Goal: Use online tool/utility: Use online tool/utility

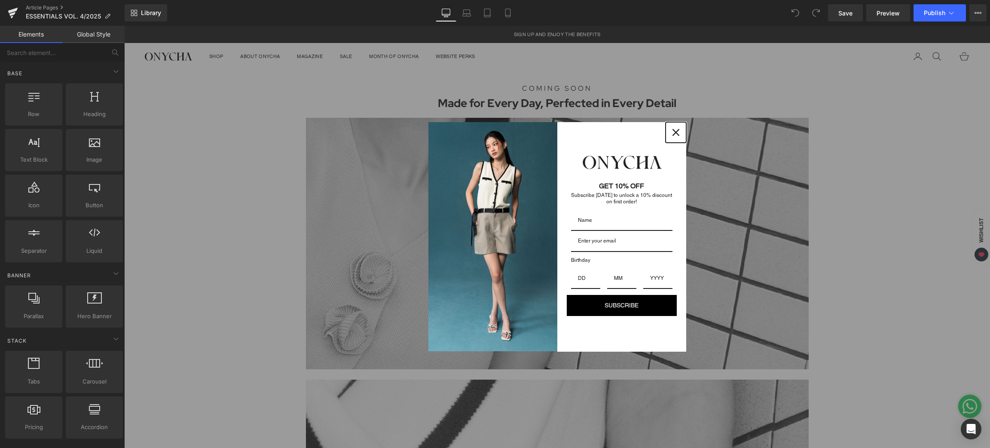
click at [674, 128] on div "Close" at bounding box center [676, 133] width 14 height 14
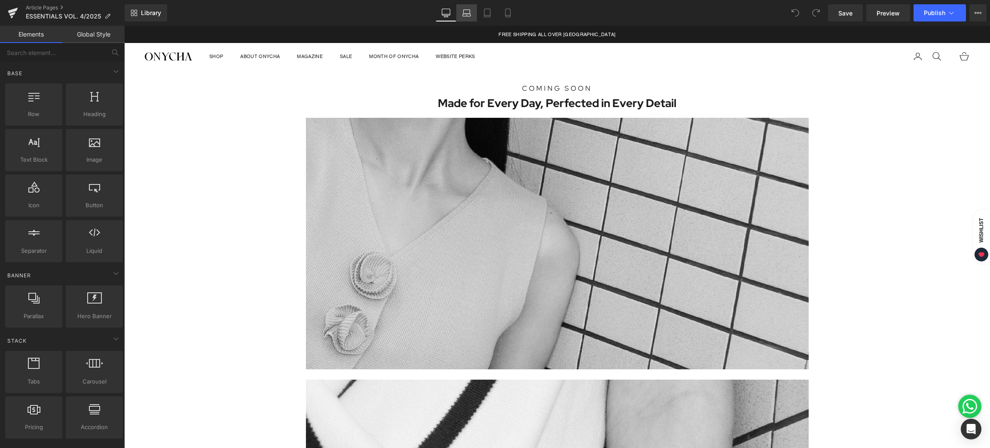
click at [465, 11] on icon at bounding box center [466, 13] width 9 height 9
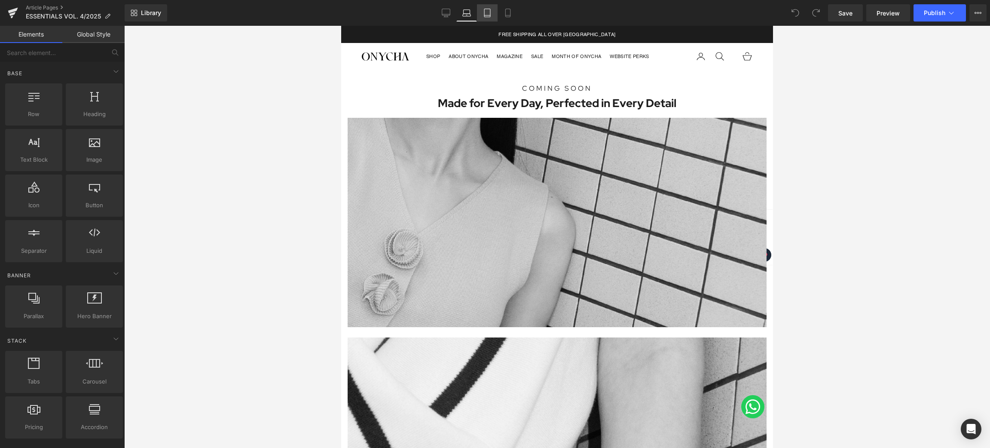
click at [490, 13] on icon at bounding box center [487, 13] width 9 height 9
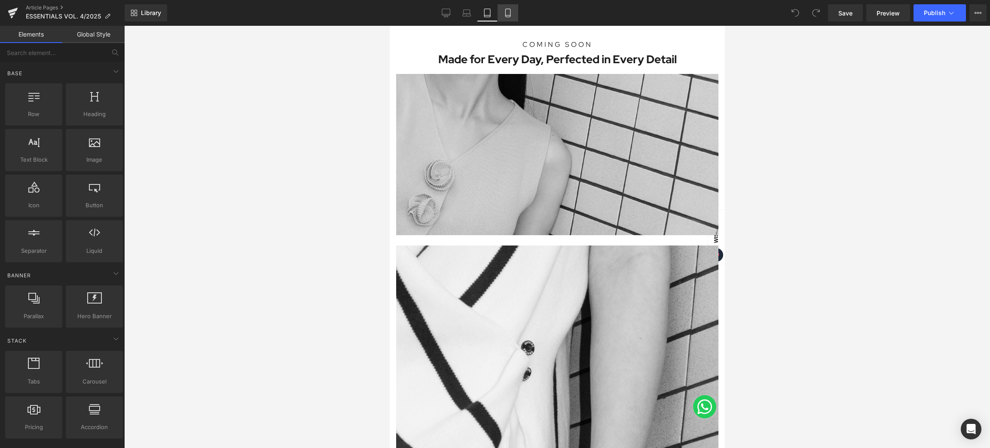
click at [505, 13] on icon at bounding box center [507, 13] width 5 height 8
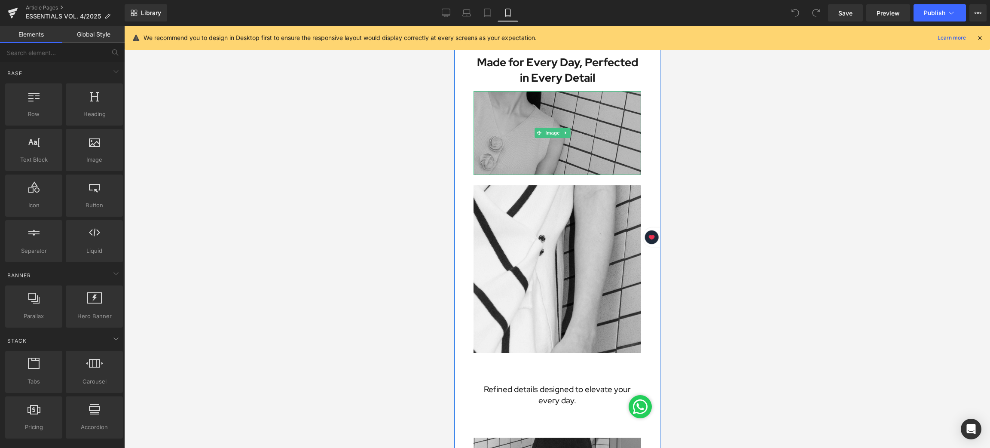
scroll to position [0, 0]
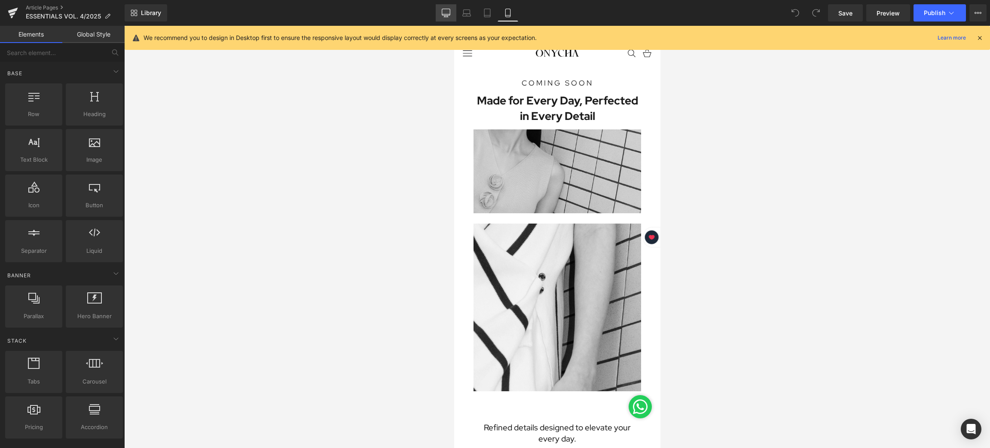
click at [450, 10] on icon at bounding box center [446, 13] width 9 height 9
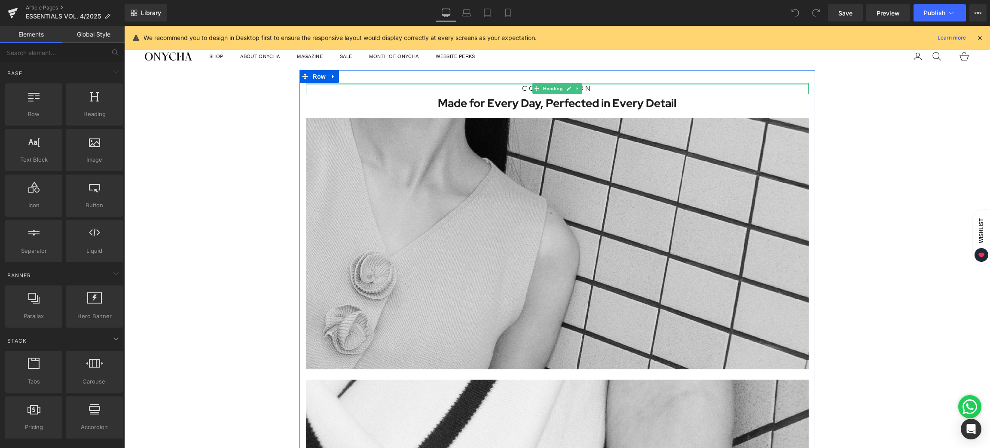
click at [609, 83] on div at bounding box center [557, 84] width 503 height 2
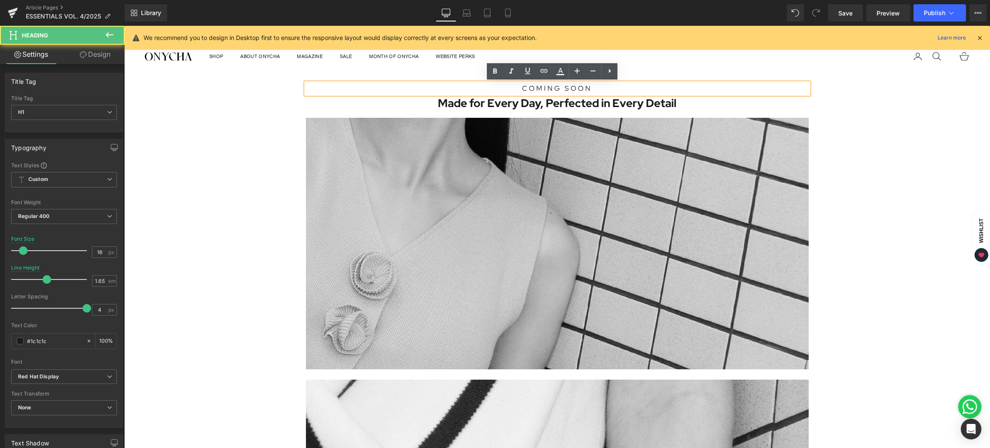
click at [599, 89] on h1 "COMING SOON" at bounding box center [557, 88] width 503 height 11
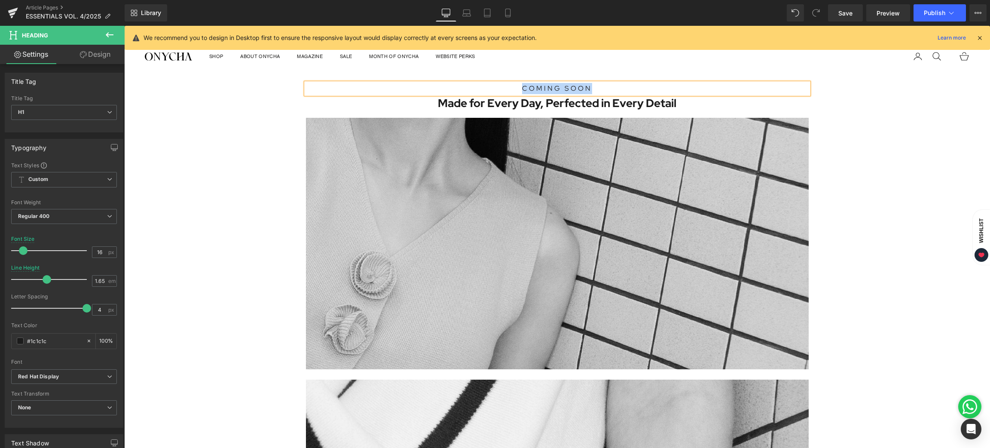
paste div
drag, startPoint x: 605, startPoint y: 86, endPoint x: 499, endPoint y: 90, distance: 106.7
click at [499, 90] on h1 "Essentials Vol. 4" at bounding box center [557, 88] width 503 height 11
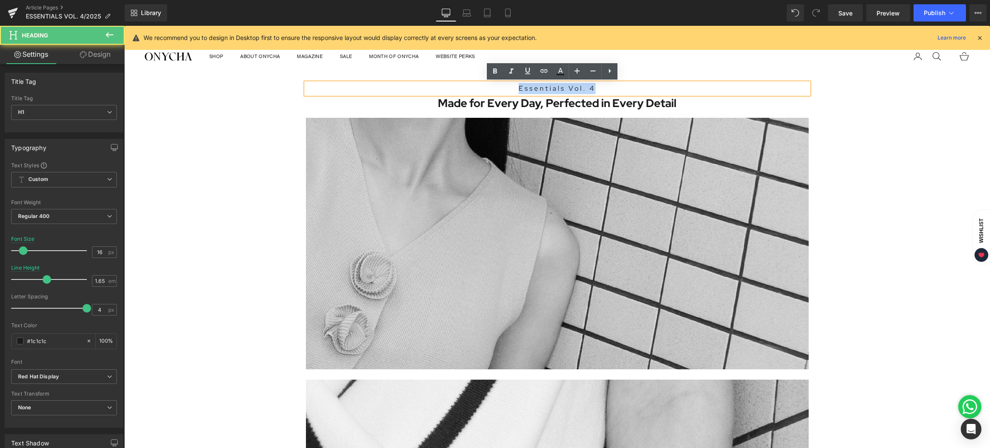
click at [530, 86] on h1 "Essentials Vol. 4" at bounding box center [557, 88] width 503 height 11
drag, startPoint x: 555, startPoint y: 89, endPoint x: 532, endPoint y: 89, distance: 23.2
click at [532, 89] on h1 "Essentials Vol. 4" at bounding box center [557, 88] width 503 height 11
click at [557, 85] on h1 "Essentials Vol. 4" at bounding box center [557, 88] width 503 height 11
click at [559, 89] on h1 "Essentials Vol. 4" at bounding box center [557, 88] width 503 height 11
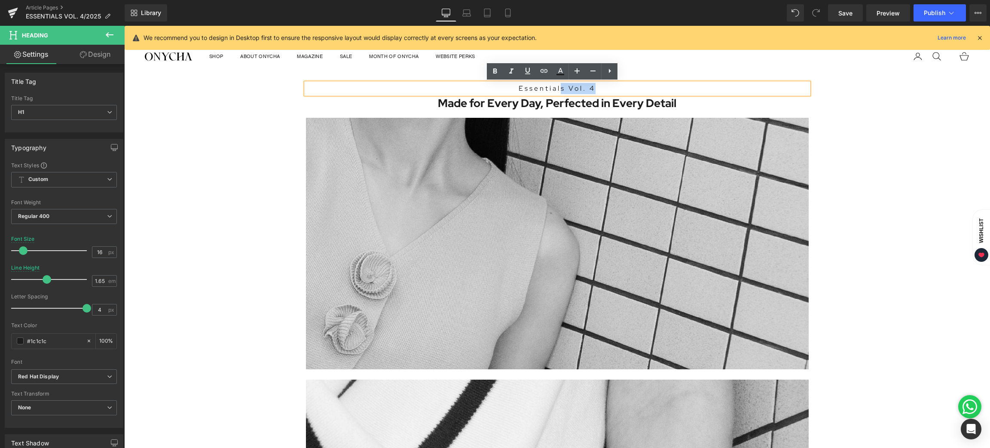
drag, startPoint x: 552, startPoint y: 86, endPoint x: 520, endPoint y: 82, distance: 32.9
click at [518, 83] on h1 "Essentials Vol. 4" at bounding box center [557, 88] width 503 height 11
click at [560, 89] on h1 "Essentials Vol. 4" at bounding box center [557, 88] width 503 height 11
click at [444, 102] on span "Made for Every Day, Perfected in Every Detail" at bounding box center [557, 103] width 239 height 15
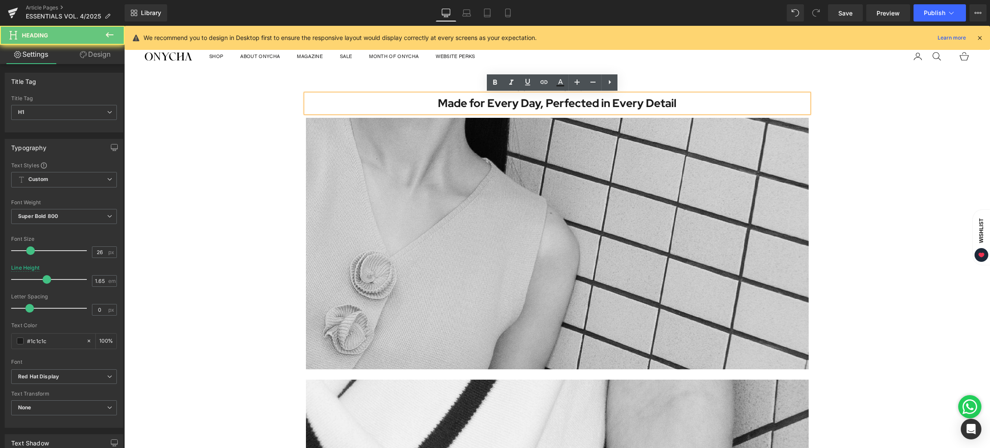
click at [438, 104] on span "Made for Every Day, Perfected in Every Detail" at bounding box center [557, 103] width 239 height 15
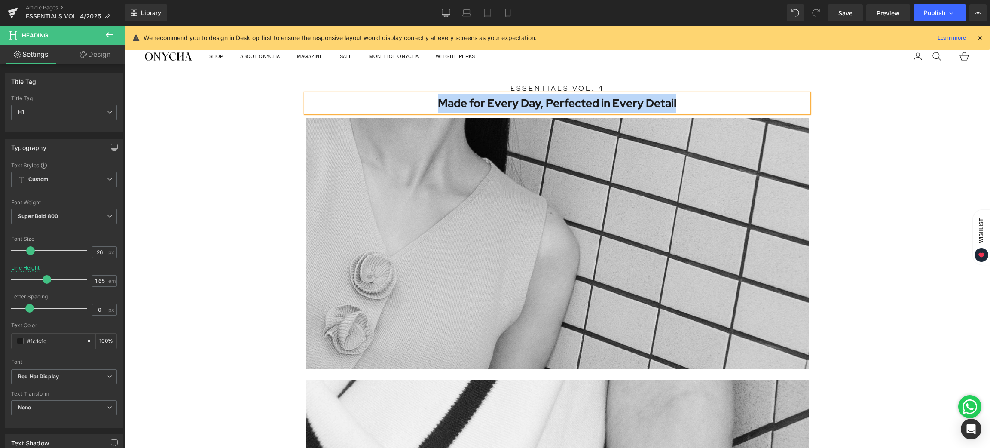
paste div
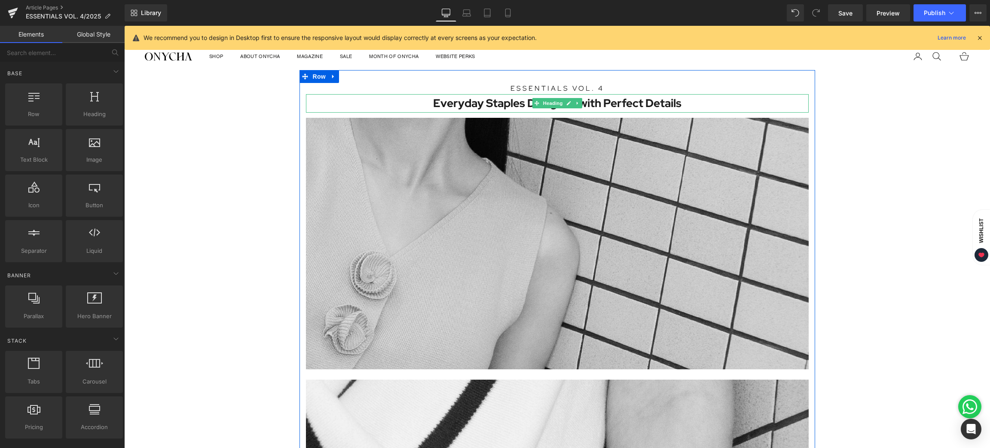
drag, startPoint x: 471, startPoint y: 101, endPoint x: 421, endPoint y: 97, distance: 50.0
click at [471, 101] on h1 "Everyday Staples Designed with Perfect Details" at bounding box center [557, 103] width 503 height 18
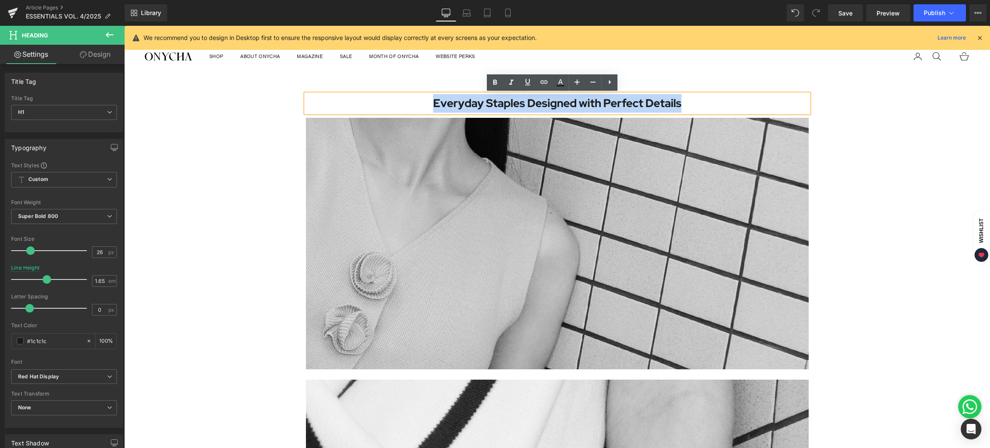
drag, startPoint x: 425, startPoint y: 100, endPoint x: 709, endPoint y: 101, distance: 284.6
click at [709, 101] on h1 "Everyday Staples Designed with Perfect Details" at bounding box center [557, 103] width 503 height 18
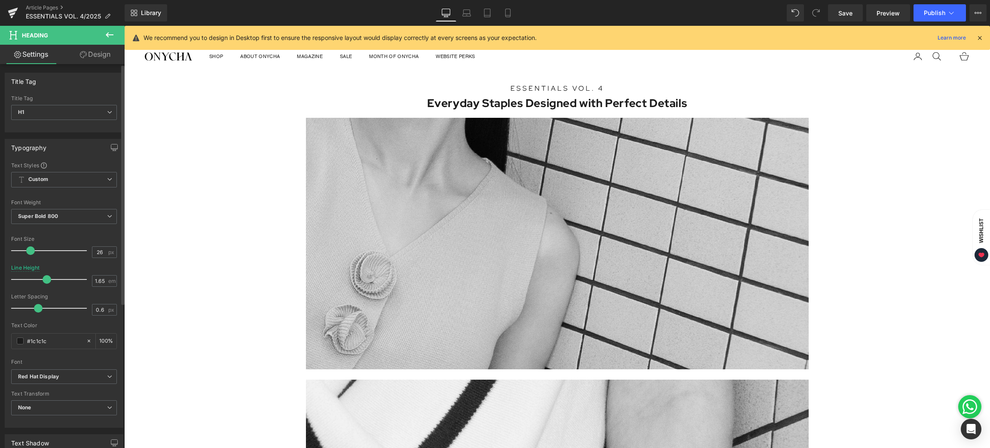
type input "0.5"
drag, startPoint x: 28, startPoint y: 310, endPoint x: 35, endPoint y: 311, distance: 7.4
click at [35, 311] on span at bounding box center [37, 308] width 9 height 9
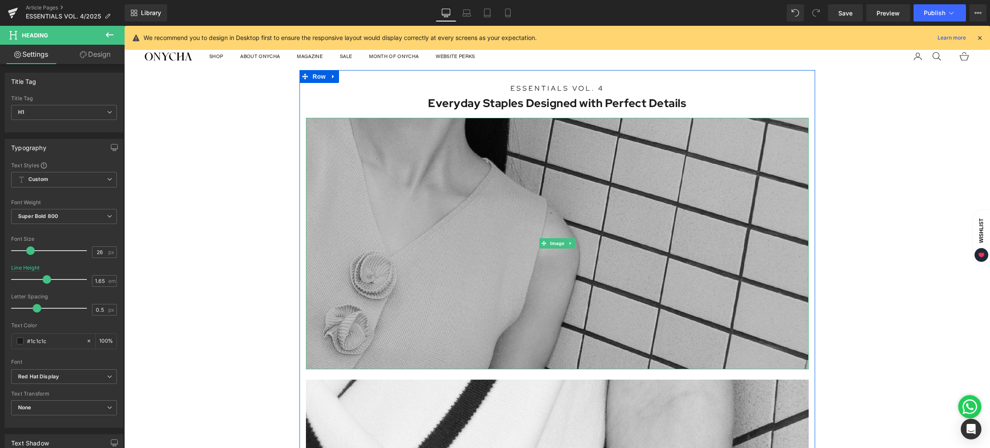
click at [468, 156] on img at bounding box center [557, 243] width 503 height 251
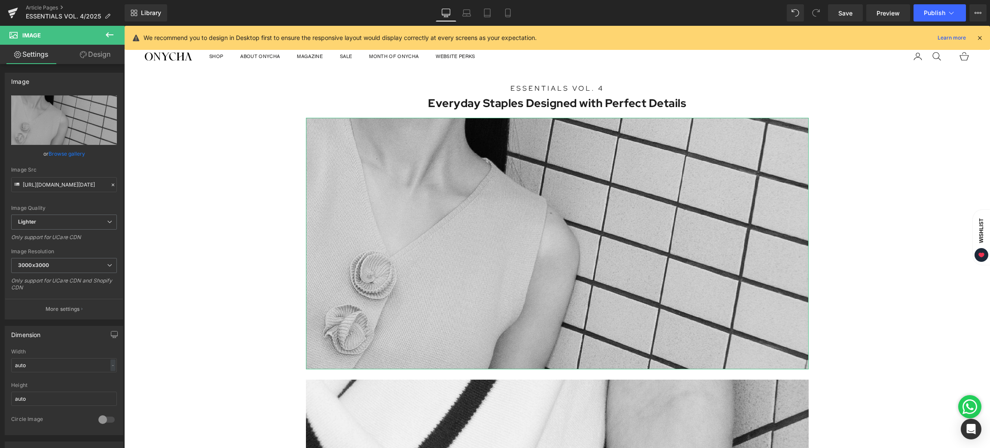
click at [86, 55] on link "Design" at bounding box center [95, 54] width 62 height 19
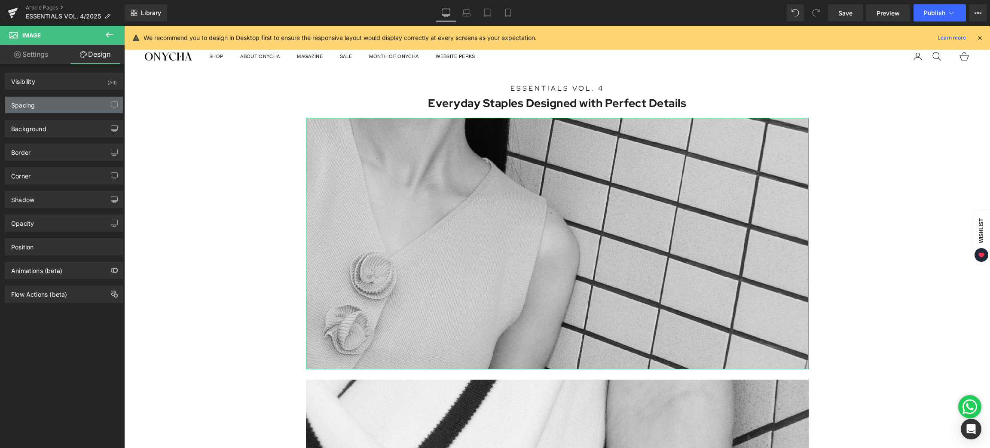
type input "12"
type input "0"
type input "12"
type input "0"
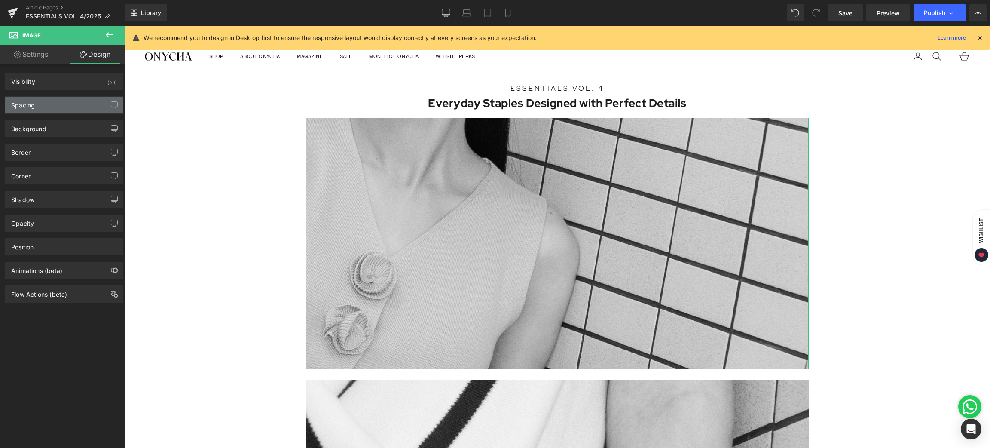
type input "0"
click at [42, 100] on div "Spacing" at bounding box center [64, 105] width 118 height 16
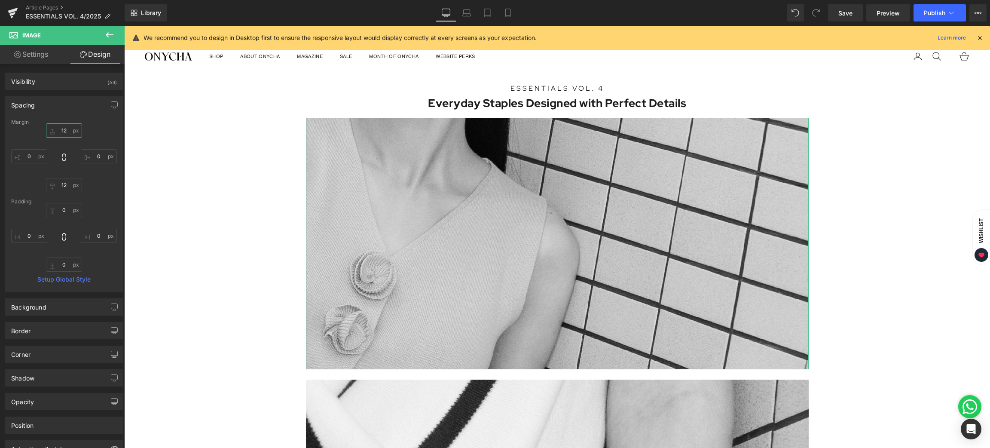
click at [67, 128] on input "12" at bounding box center [64, 130] width 36 height 14
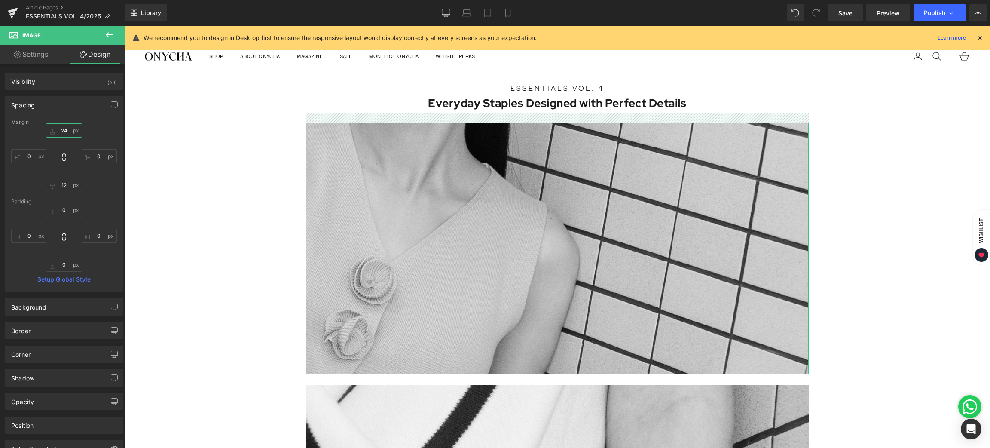
drag, startPoint x: 64, startPoint y: 128, endPoint x: 56, endPoint y: 129, distance: 8.2
click at [56, 129] on input "24" at bounding box center [64, 130] width 36 height 14
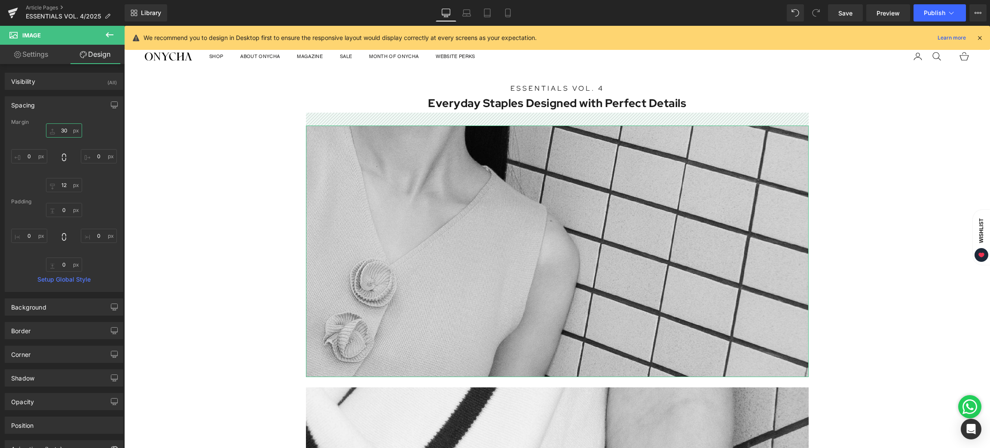
type input "3"
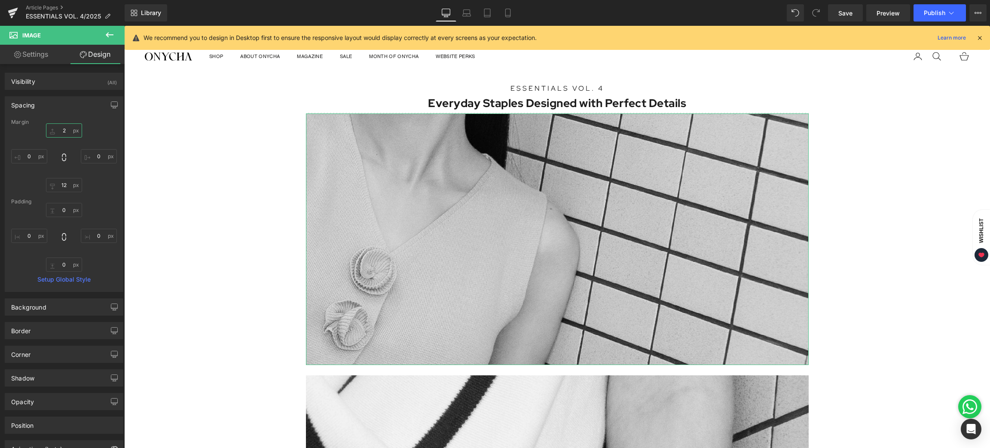
type input "24"
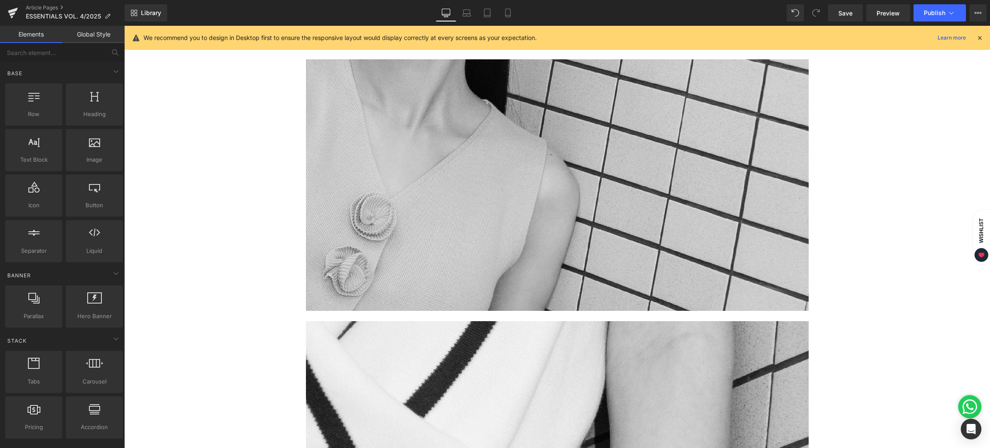
scroll to position [64, 0]
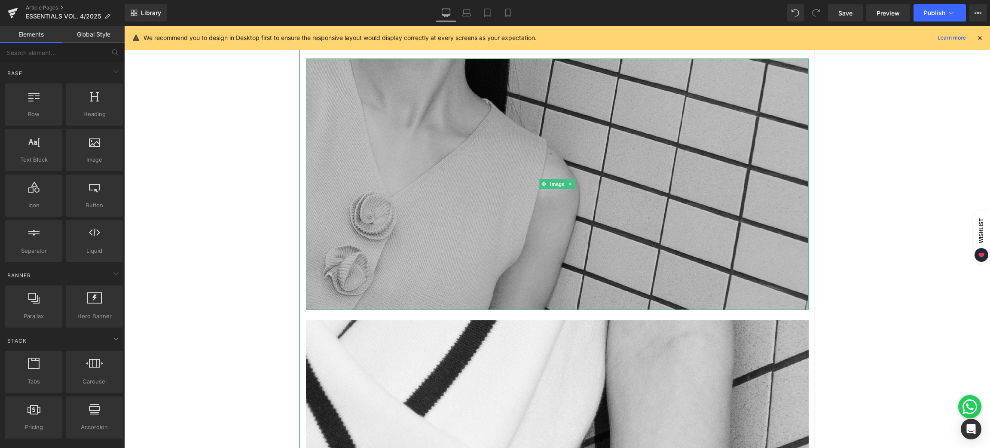
click at [562, 144] on img at bounding box center [557, 183] width 503 height 251
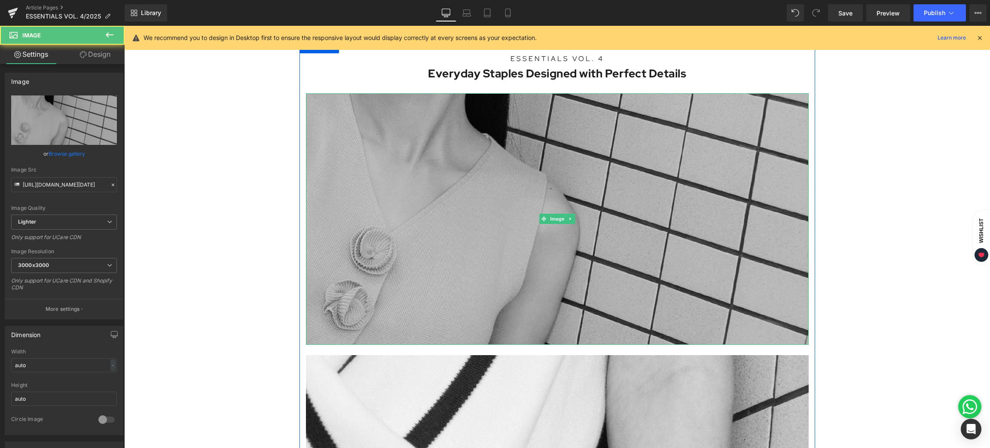
scroll to position [0, 0]
